Goal: Check status: Check status

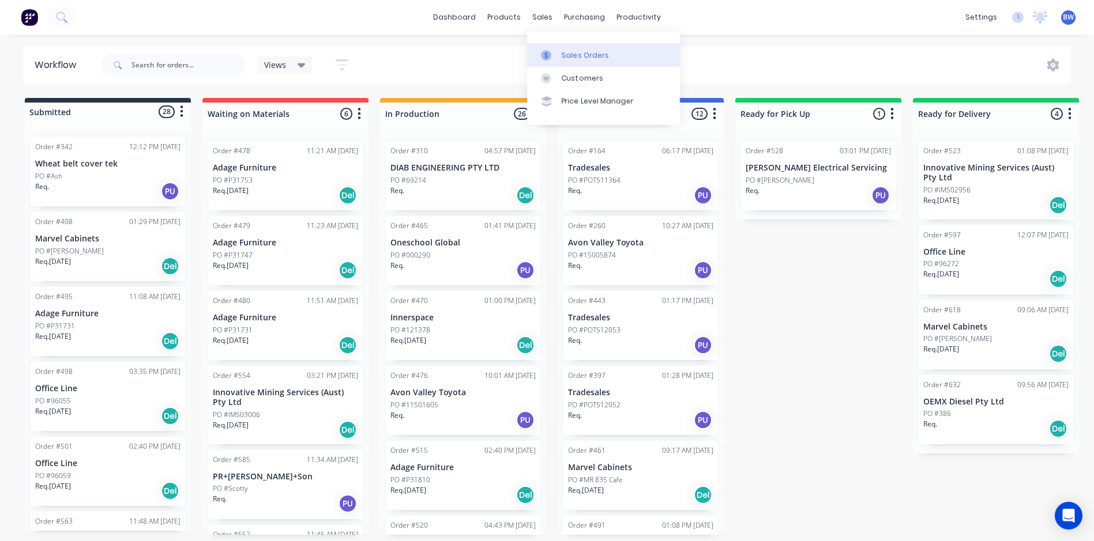
click at [548, 52] on icon at bounding box center [546, 55] width 10 height 10
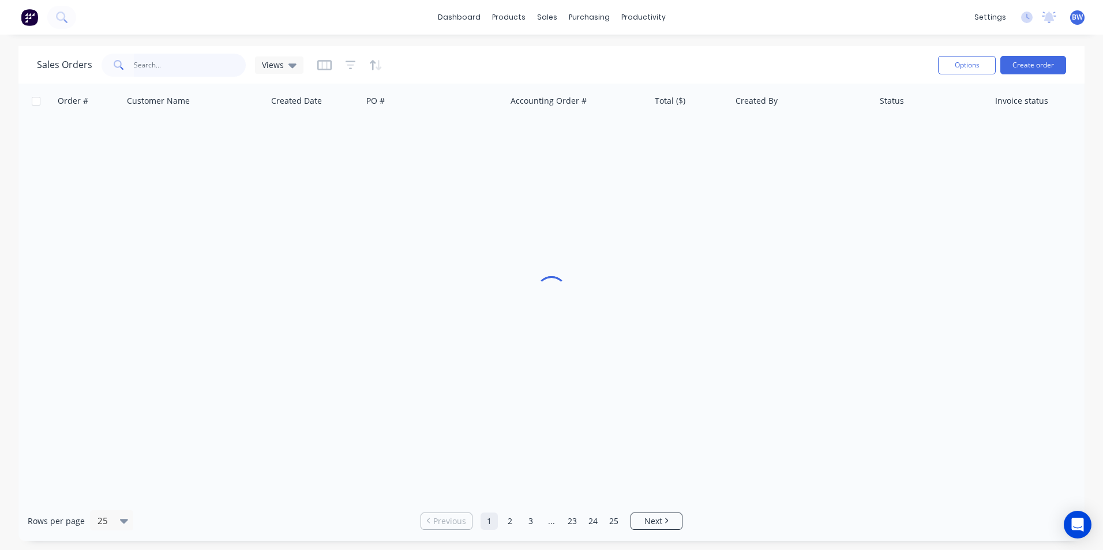
click at [186, 58] on input "text" at bounding box center [190, 65] width 112 height 23
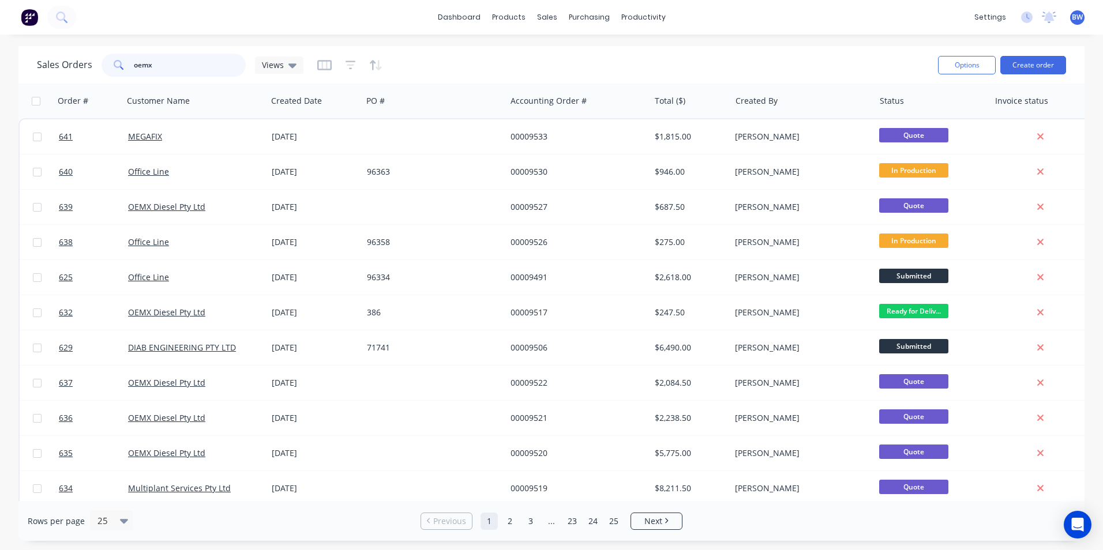
type input "oemx"
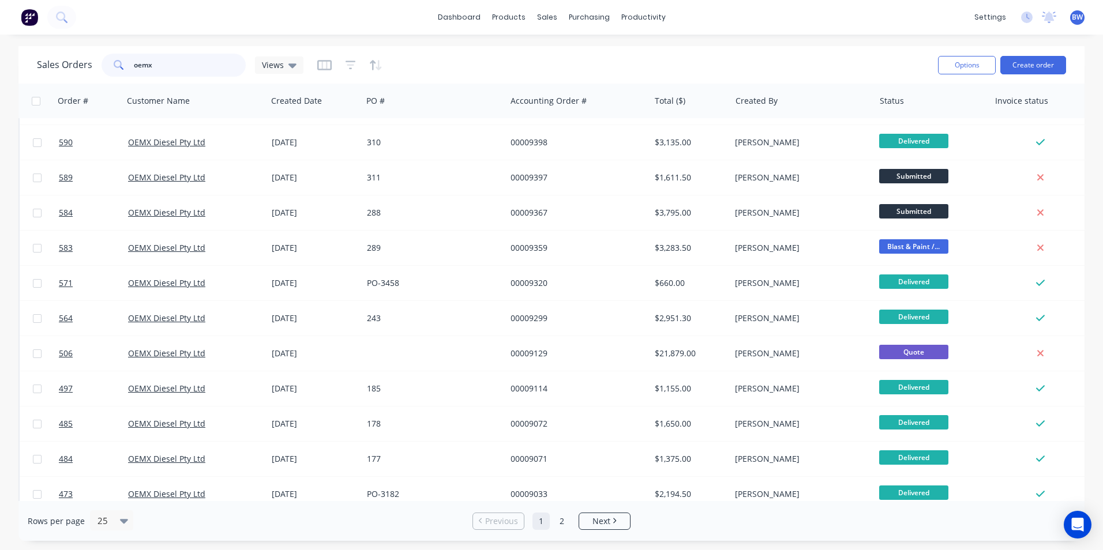
scroll to position [502, 0]
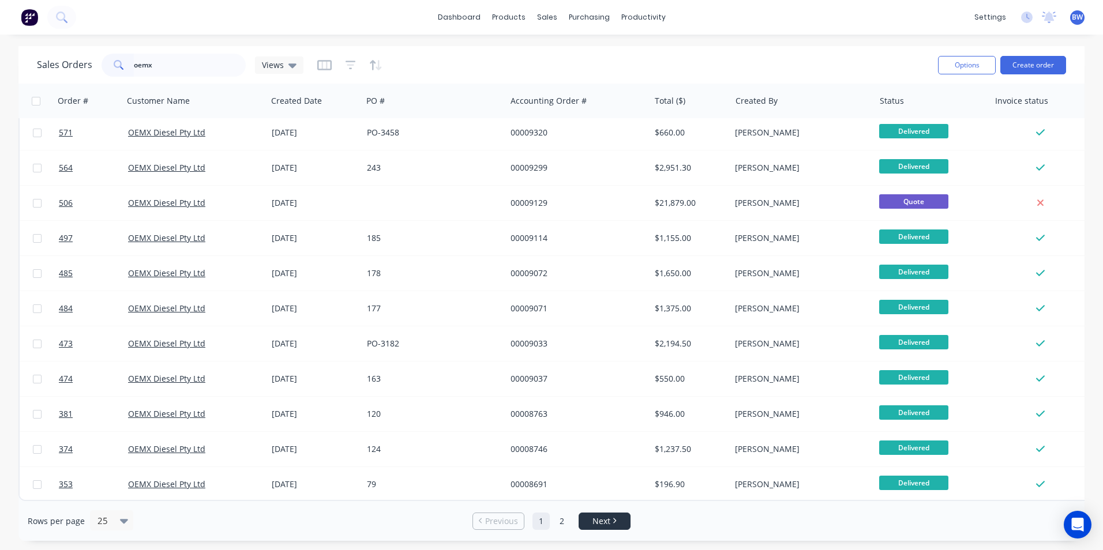
click at [611, 524] on link "Next" at bounding box center [604, 522] width 51 height 12
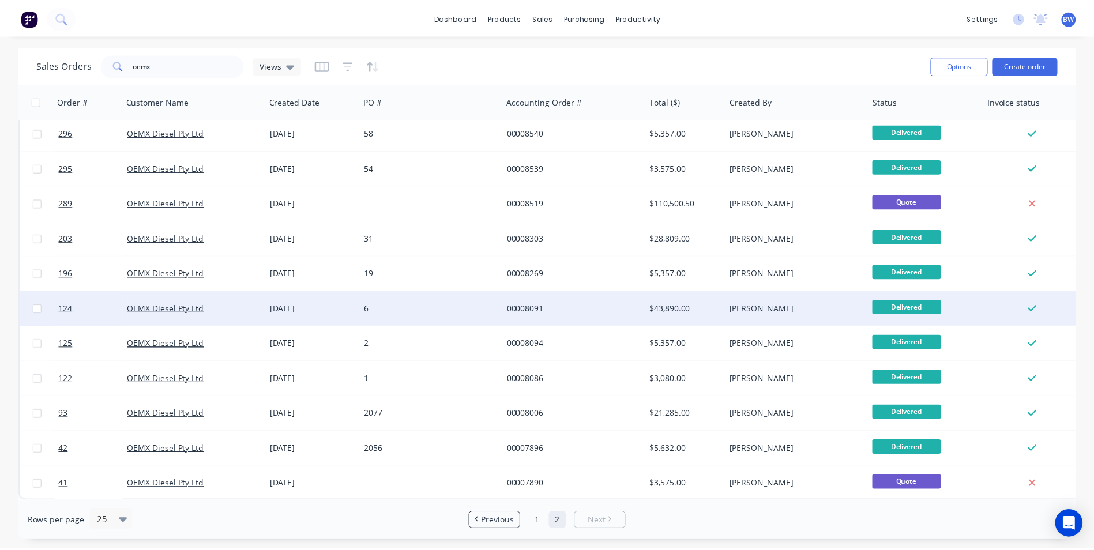
scroll to position [10, 0]
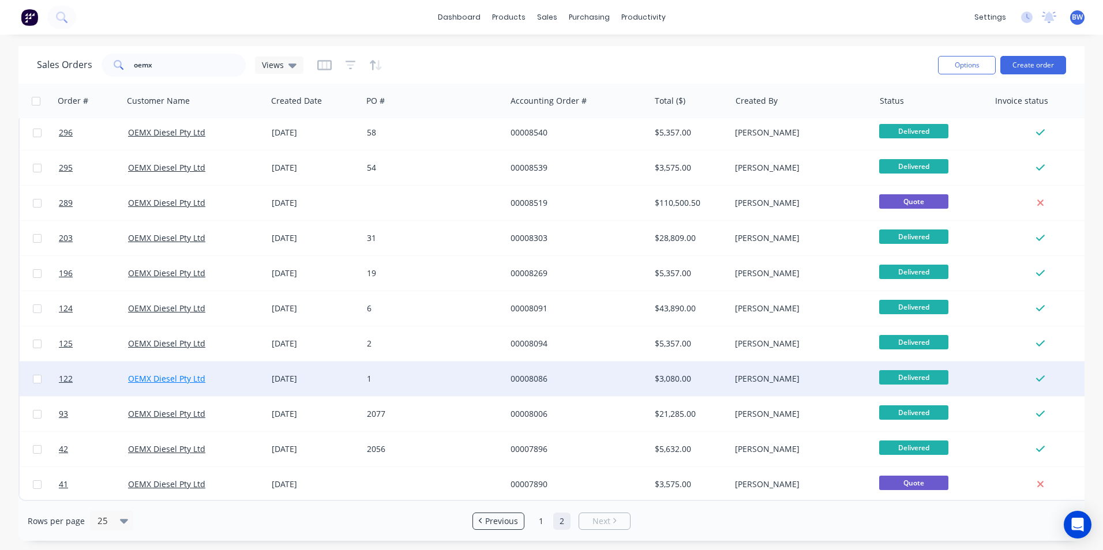
click at [194, 373] on link "OEMX Diesel Pty Ltd" at bounding box center [166, 378] width 77 height 11
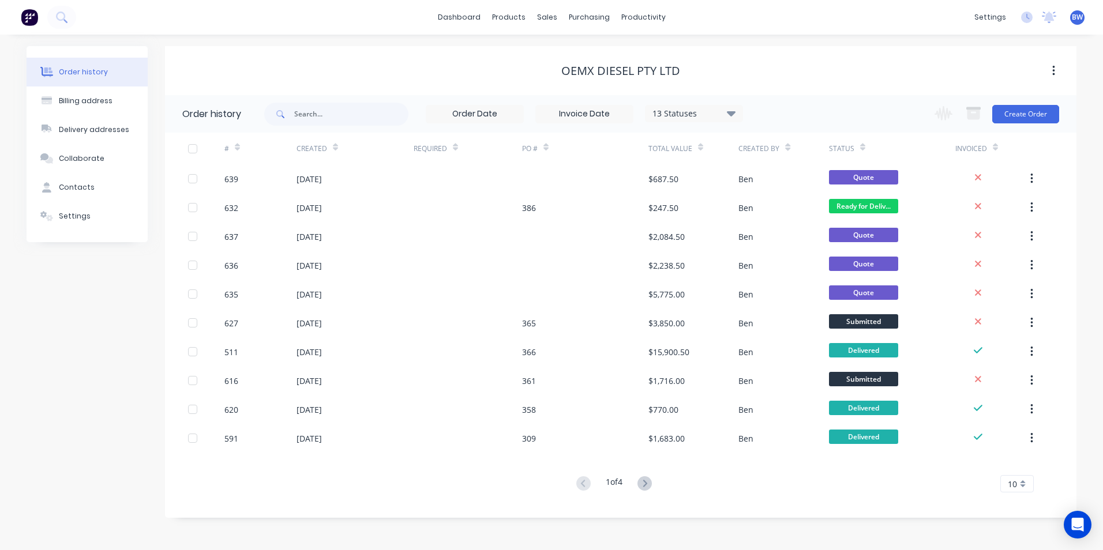
click at [1025, 483] on div "10" at bounding box center [1016, 483] width 33 height 17
click at [1020, 467] on div "35" at bounding box center [1017, 464] width 32 height 20
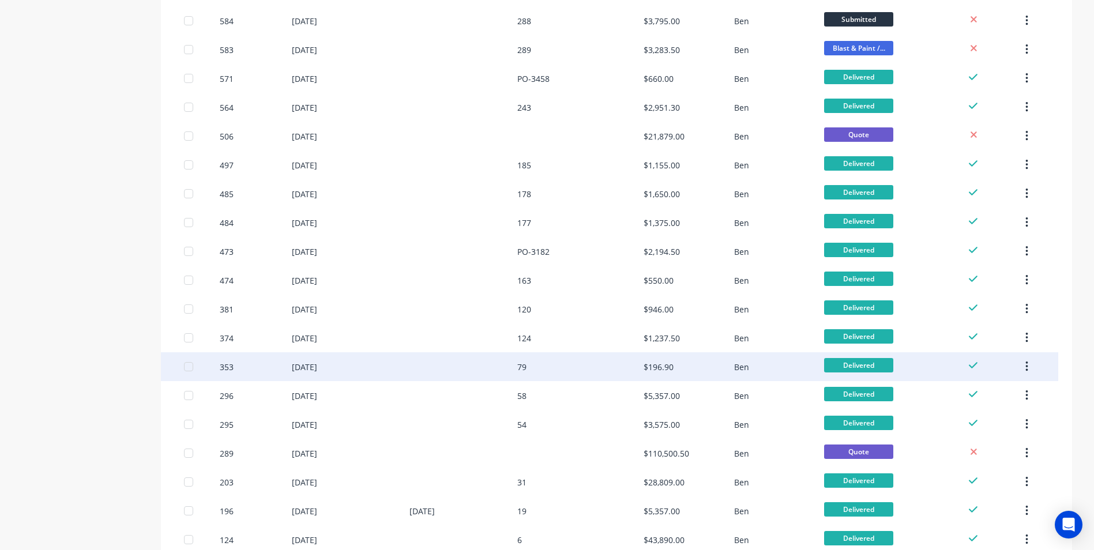
scroll to position [700, 0]
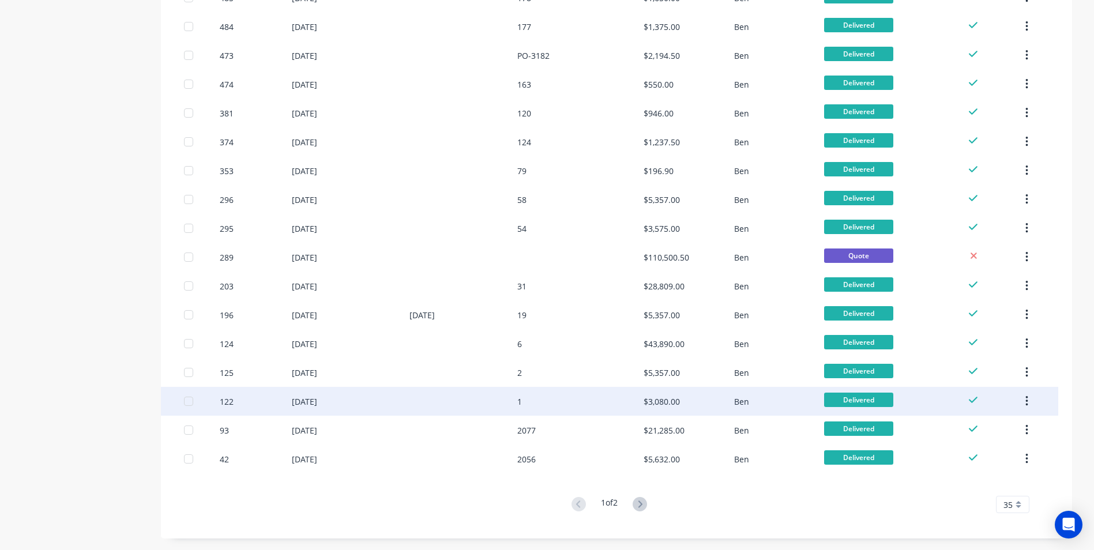
click at [317, 401] on div "[DATE]" at bounding box center [304, 402] width 25 height 12
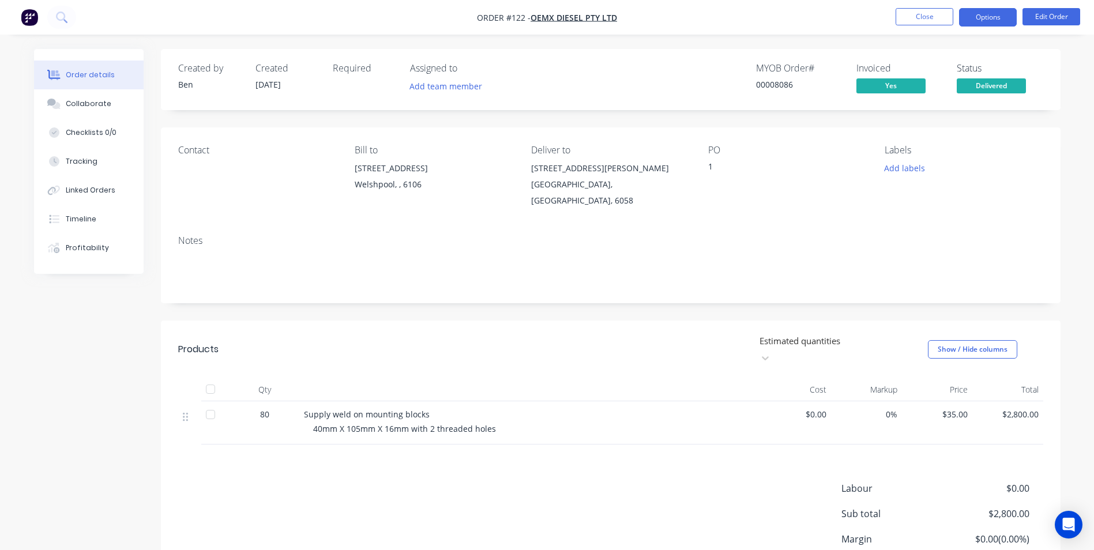
click at [993, 20] on button "Options" at bounding box center [988, 17] width 58 height 18
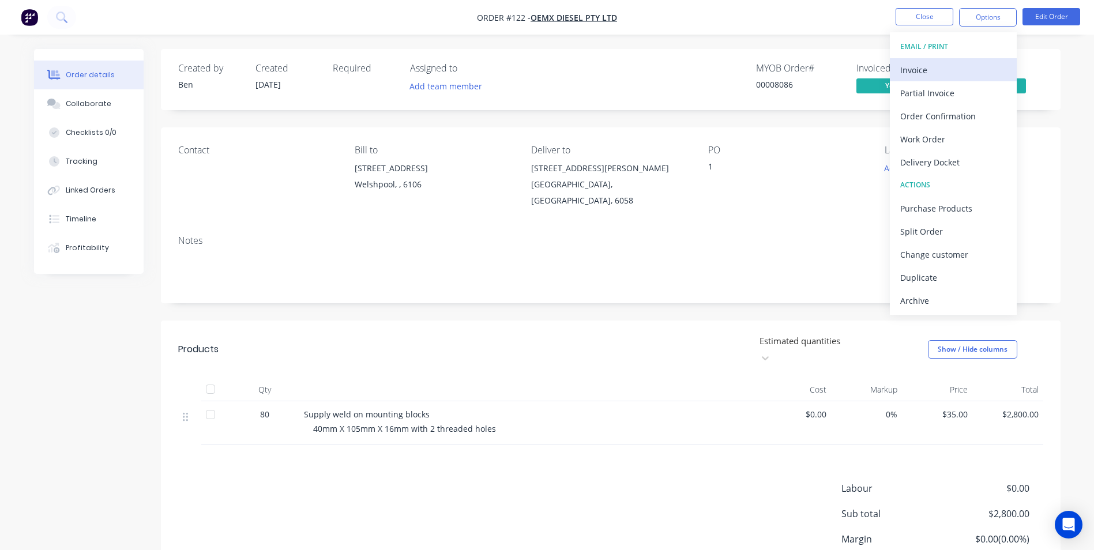
click at [921, 67] on div "Invoice" at bounding box center [953, 70] width 106 height 17
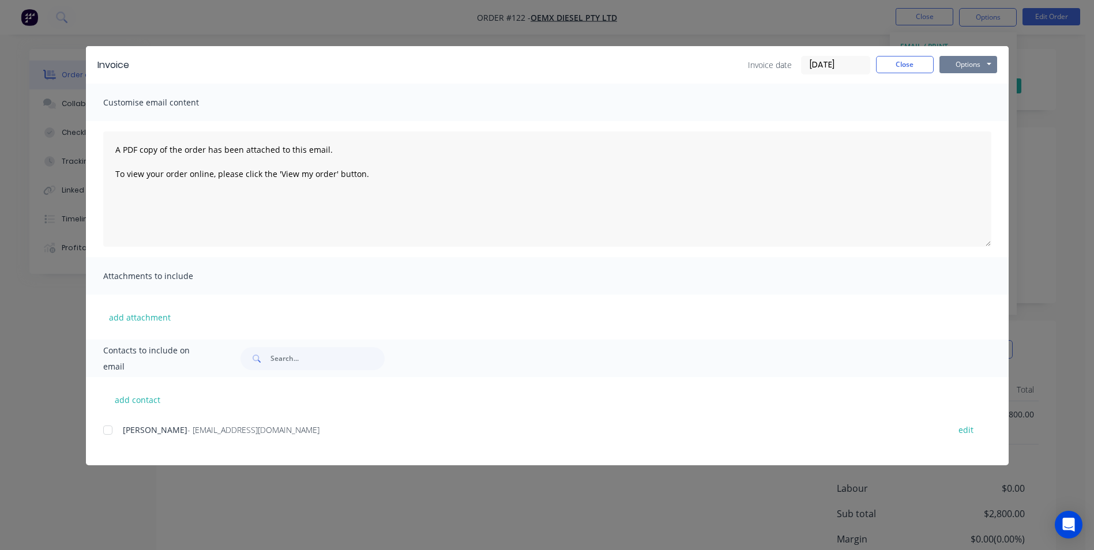
click at [980, 68] on button "Options" at bounding box center [968, 64] width 58 height 17
click at [972, 80] on button "Preview" at bounding box center [976, 85] width 74 height 19
click at [890, 65] on button "Close" at bounding box center [905, 64] width 58 height 17
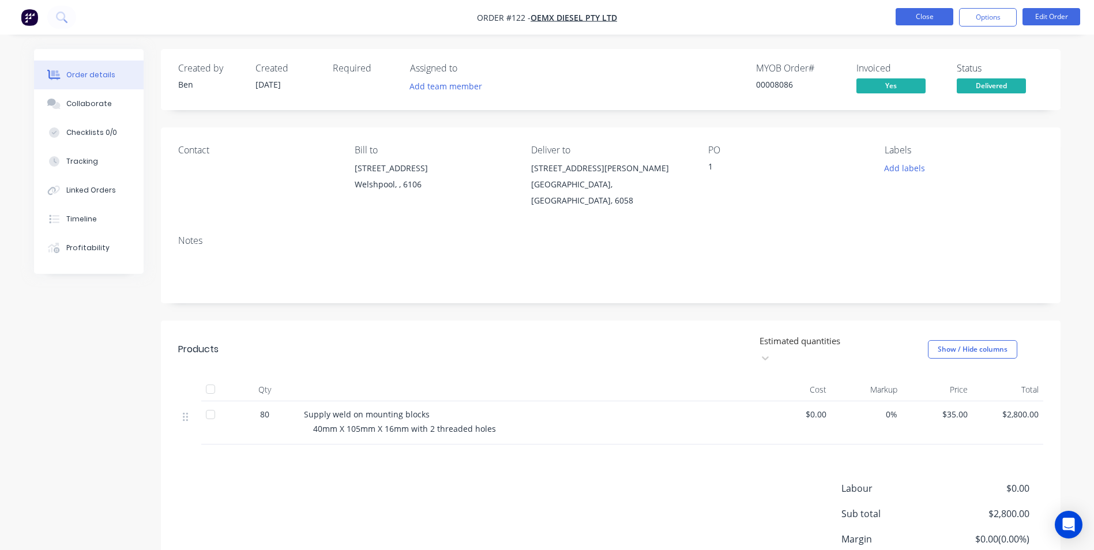
click at [931, 17] on button "Close" at bounding box center [925, 16] width 58 height 17
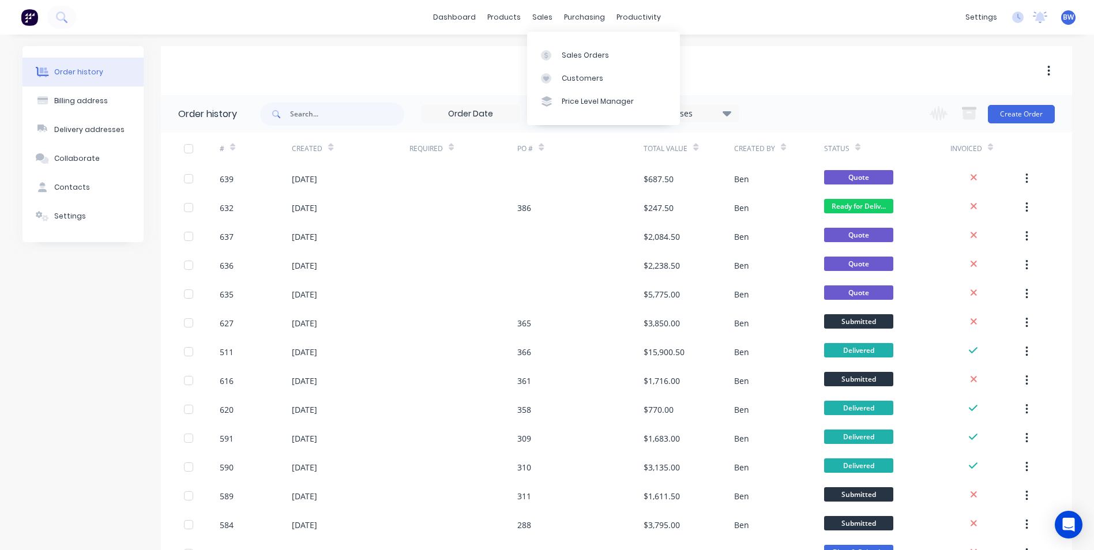
click at [546, 42] on div "Sales Orders Customers Price Level Manager" at bounding box center [603, 78] width 153 height 93
click at [548, 51] on icon at bounding box center [546, 55] width 10 height 10
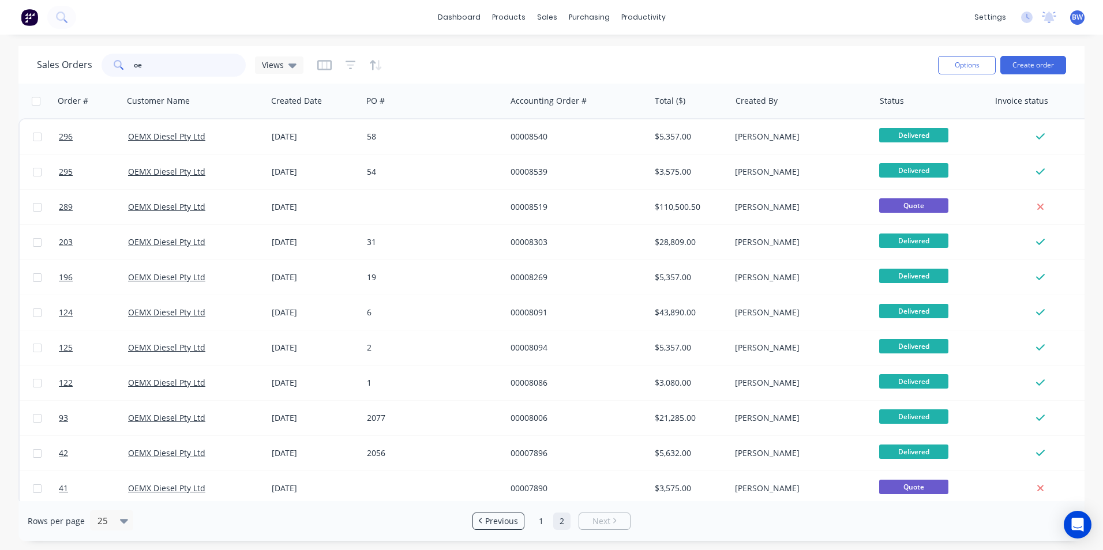
type input "o"
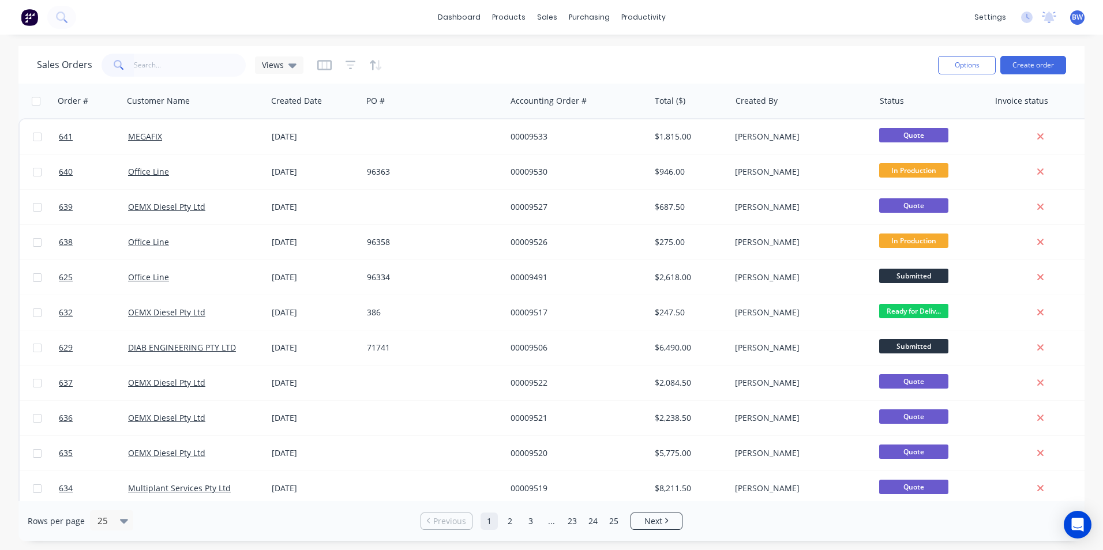
click at [611, 60] on div "Sales Orders Views" at bounding box center [483, 65] width 892 height 28
